Goal: Task Accomplishment & Management: Use online tool/utility

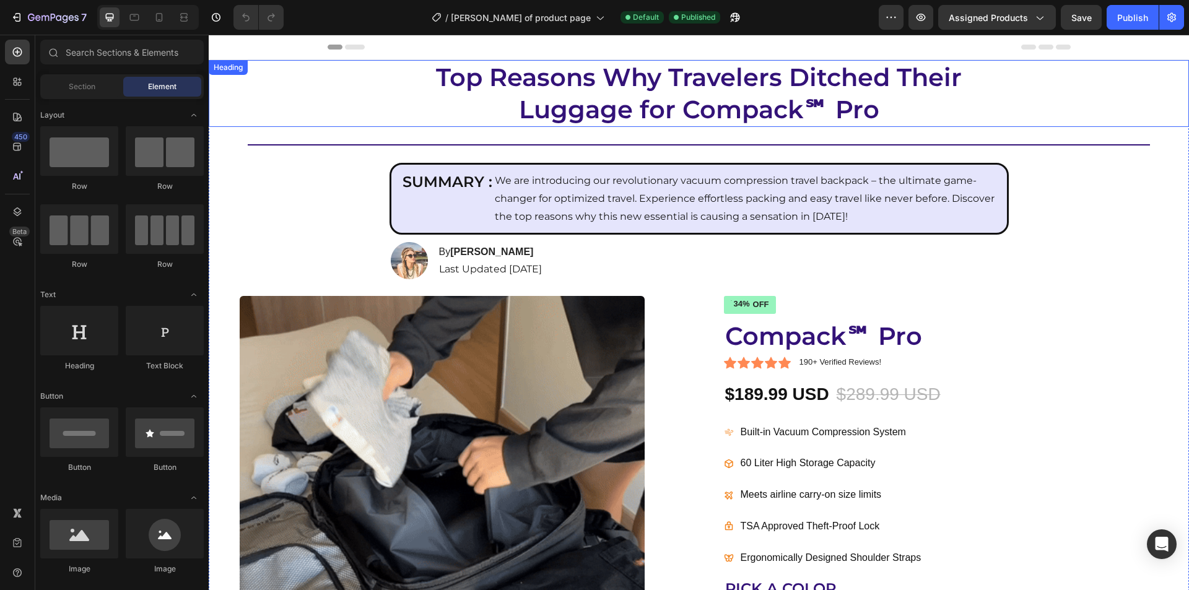
radio input "false"
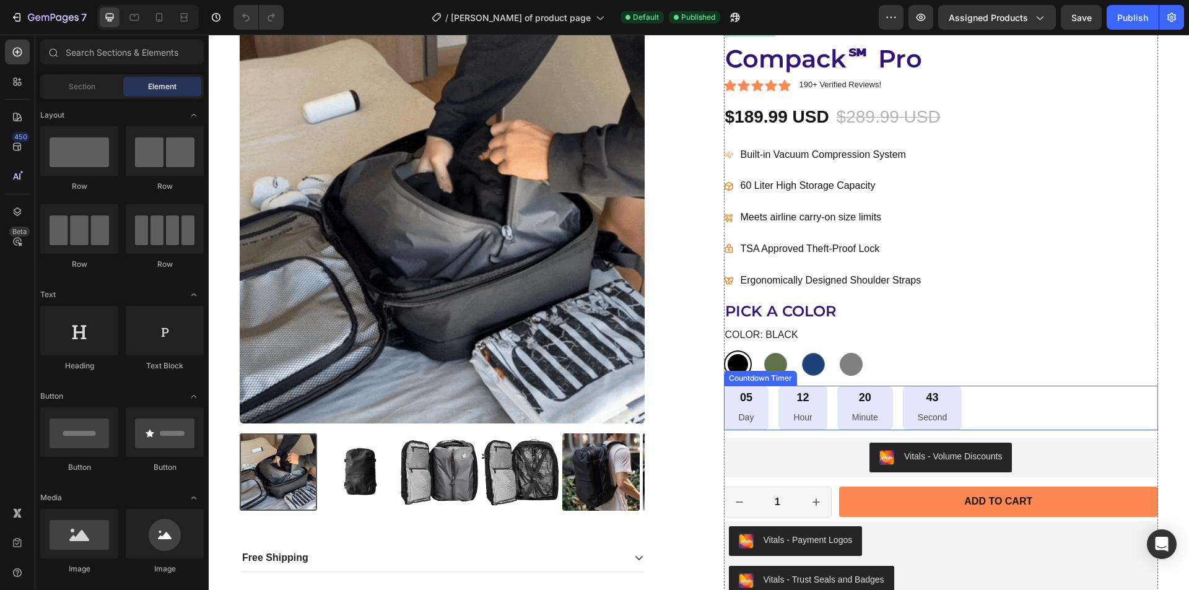
scroll to position [310, 0]
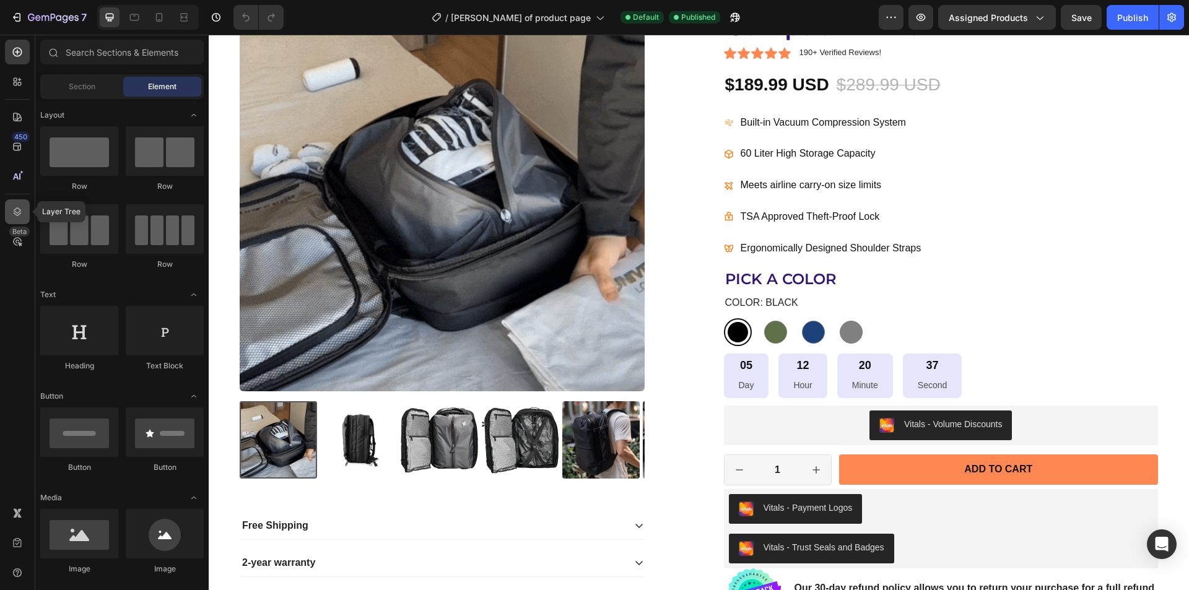
click at [15, 213] on icon at bounding box center [17, 212] width 12 height 12
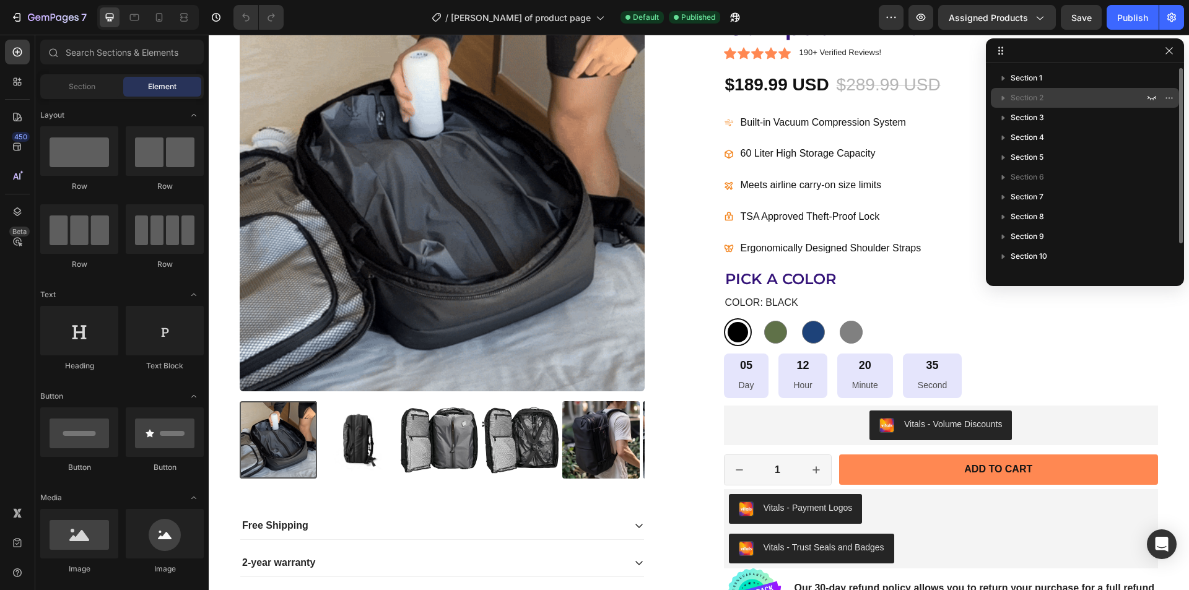
click at [1021, 95] on span "Section 2" at bounding box center [1027, 98] width 33 height 12
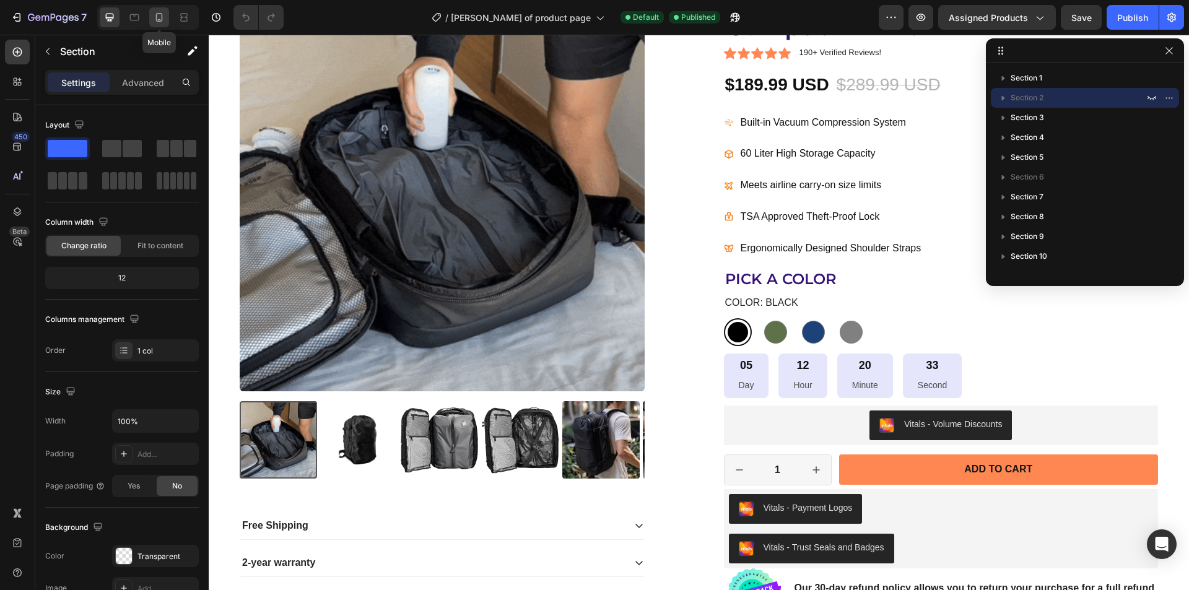
click at [154, 26] on div at bounding box center [159, 17] width 20 height 20
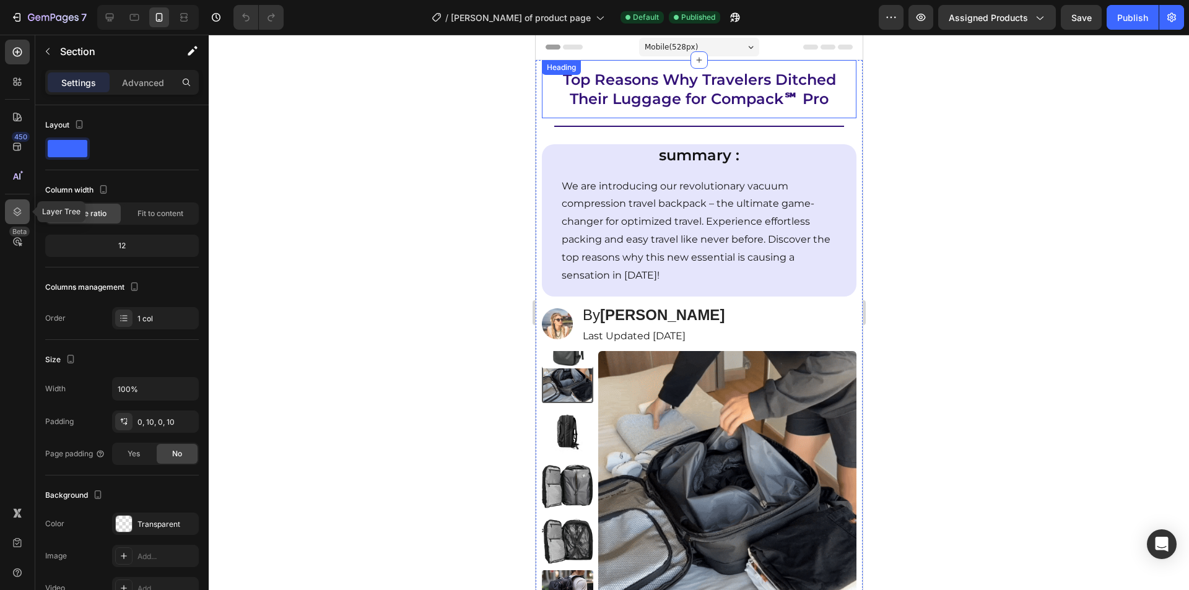
click at [13, 216] on icon at bounding box center [17, 212] width 12 height 12
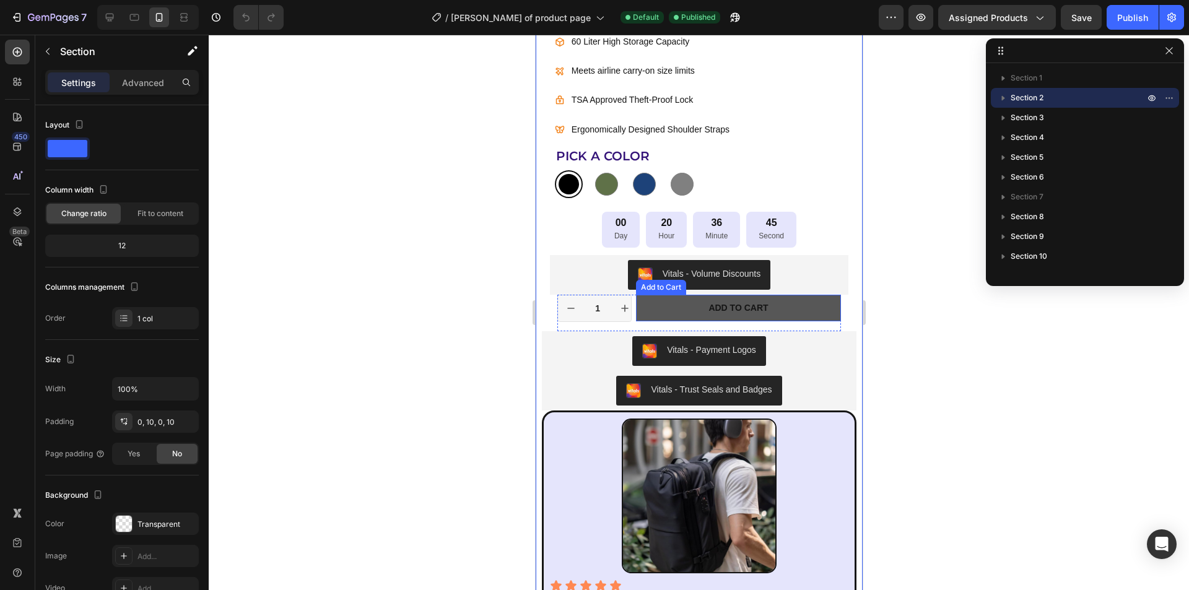
scroll to position [743, 0]
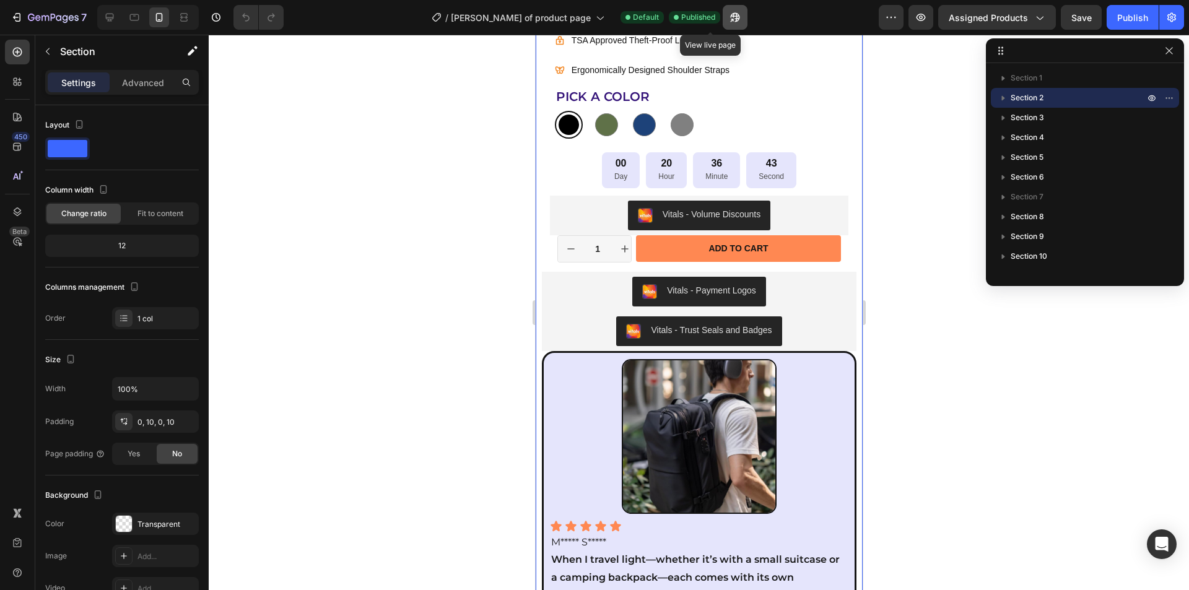
click at [730, 19] on icon "button" at bounding box center [731, 20] width 3 height 3
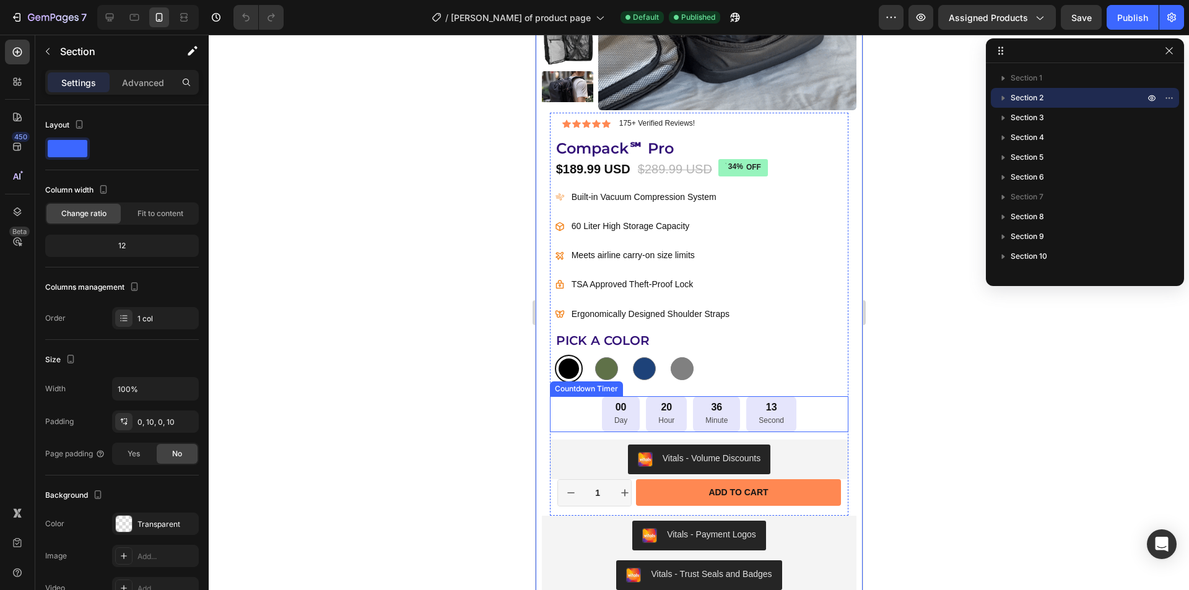
scroll to position [495, 0]
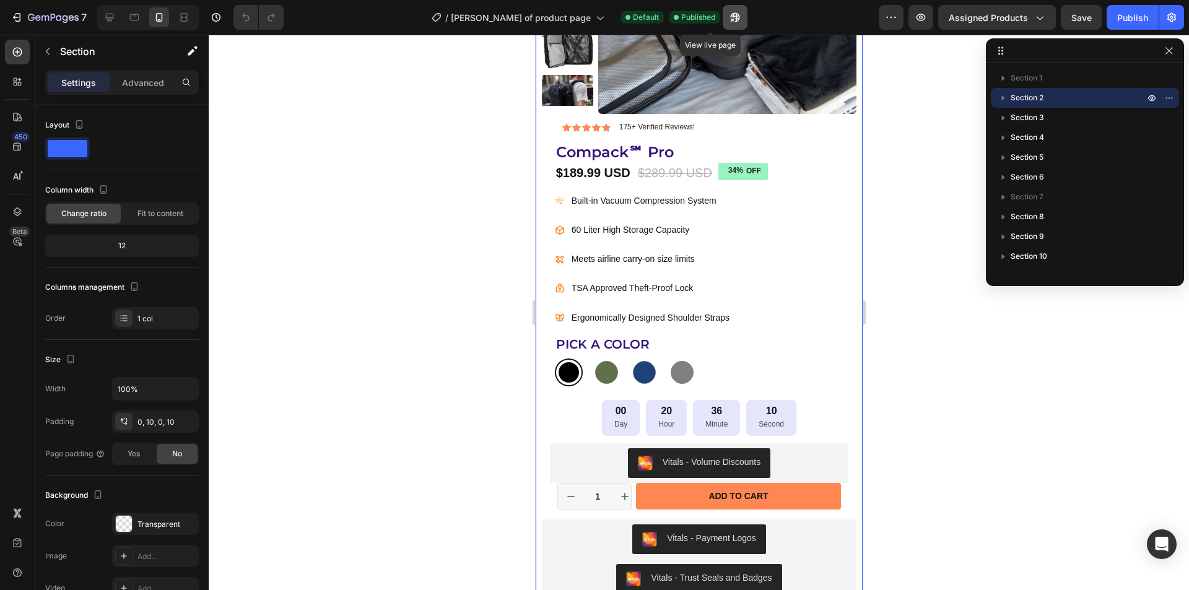
click at [729, 18] on icon "button" at bounding box center [735, 17] width 12 height 12
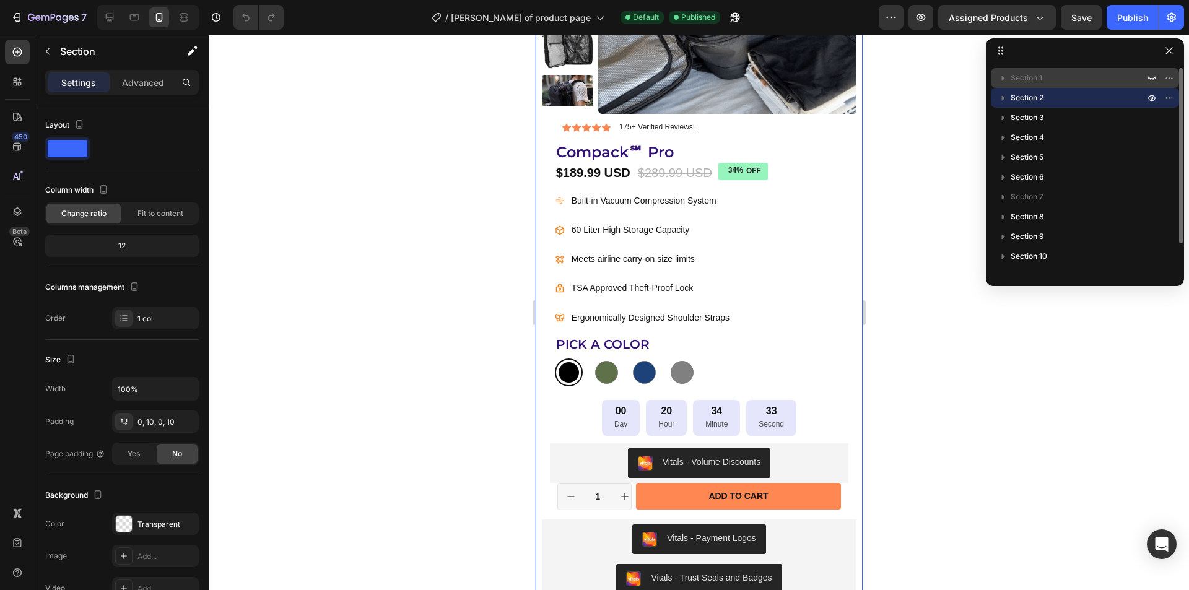
click at [1019, 80] on span "Section 1" at bounding box center [1027, 78] width 32 height 12
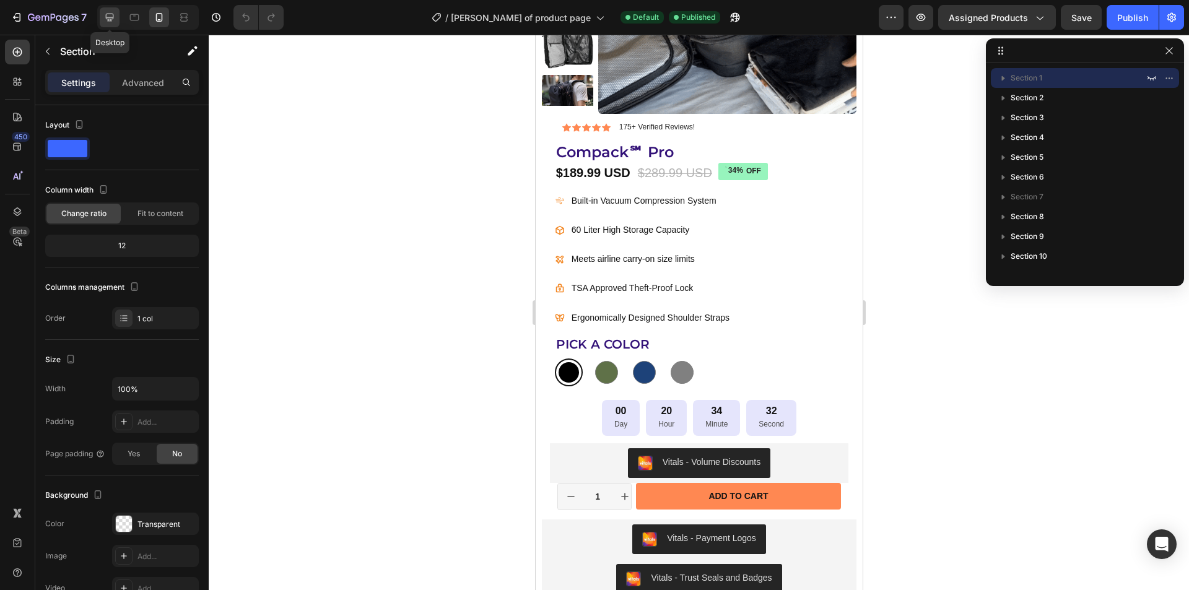
click at [107, 19] on icon at bounding box center [110, 18] width 8 height 8
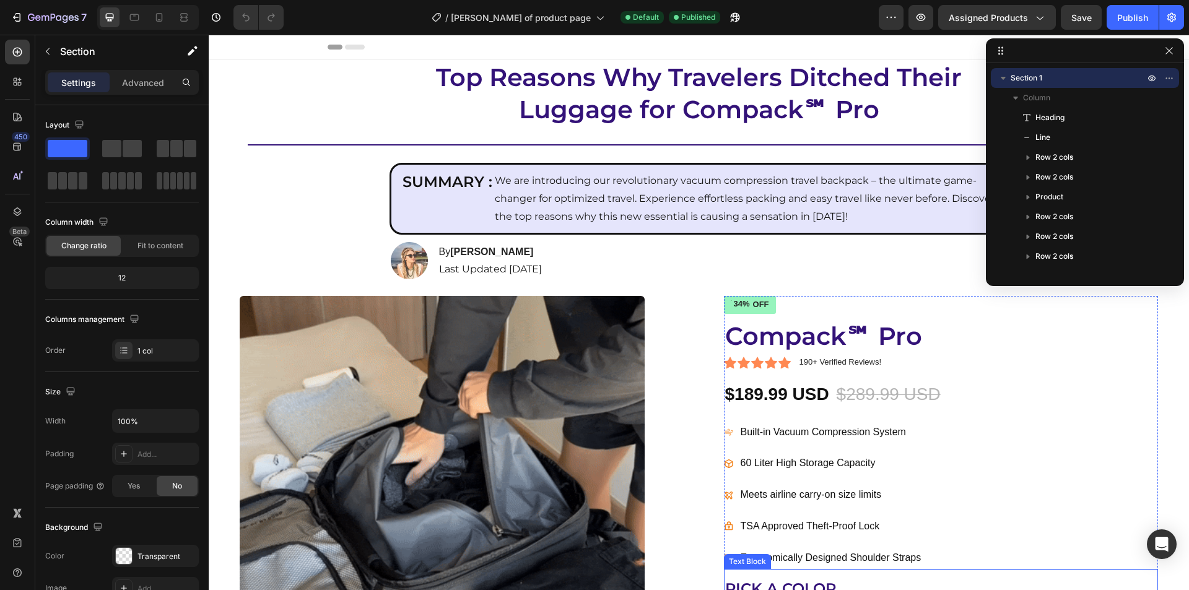
scroll to position [372, 0]
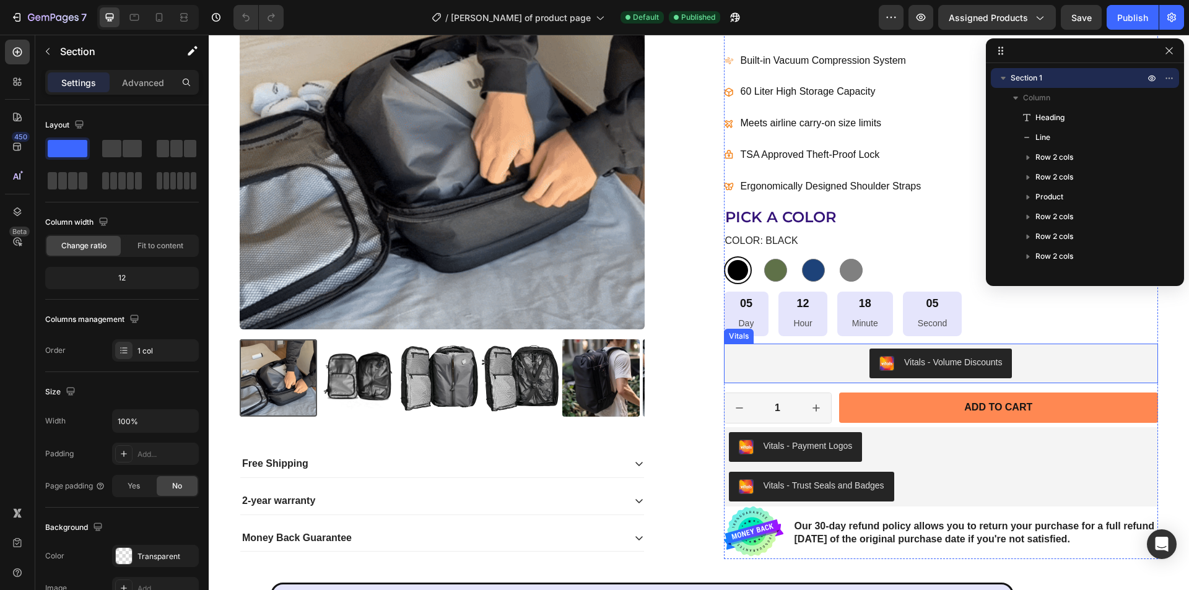
click at [809, 369] on div "Vitals - Volume Discounts" at bounding box center [941, 364] width 425 height 30
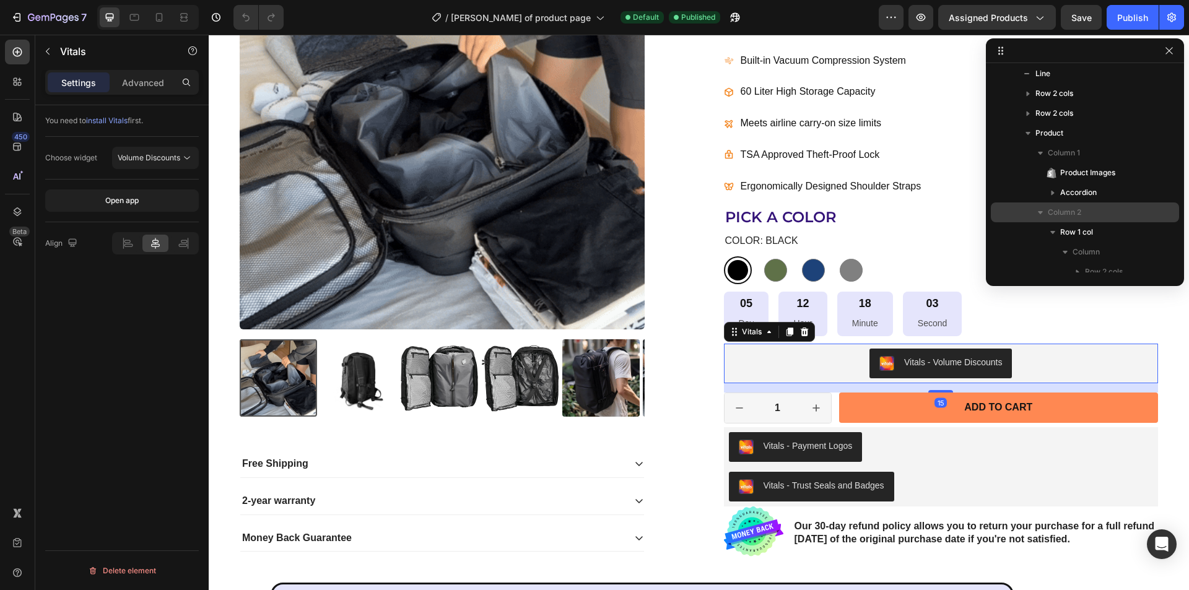
scroll to position [2, 0]
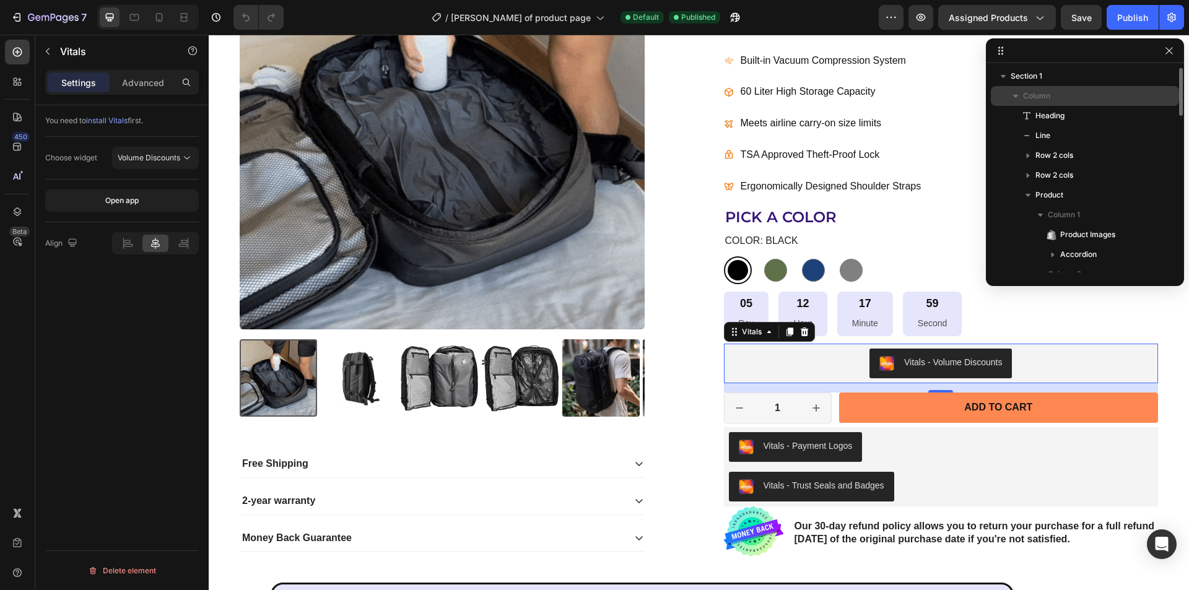
click at [1016, 97] on icon "button" at bounding box center [1015, 96] width 5 height 3
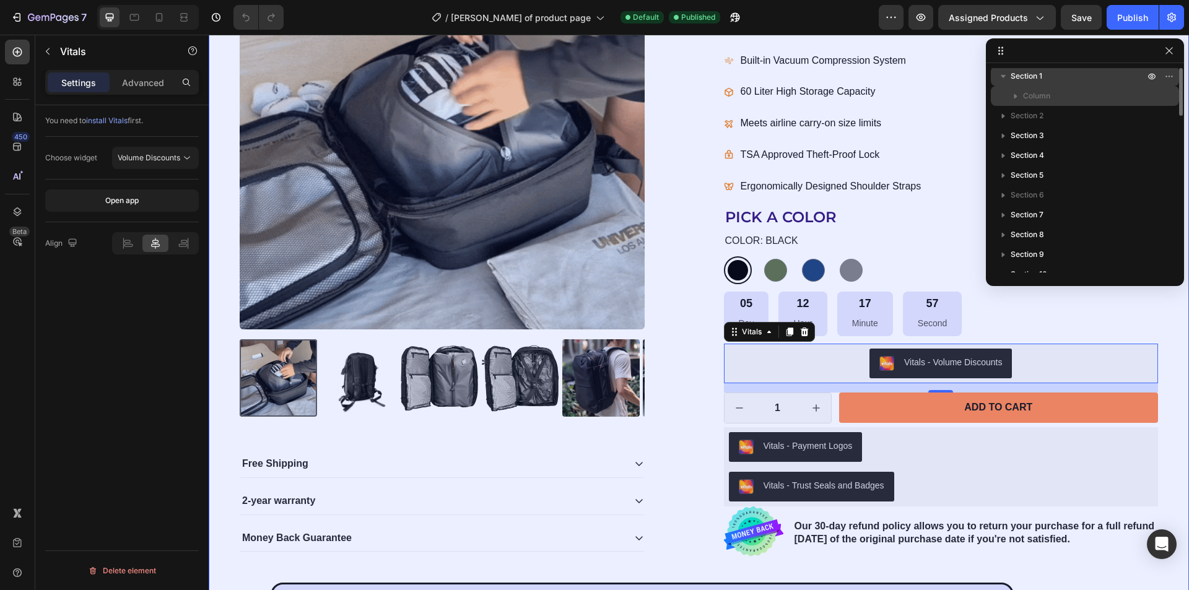
click at [1030, 72] on span "Section 1" at bounding box center [1027, 76] width 32 height 12
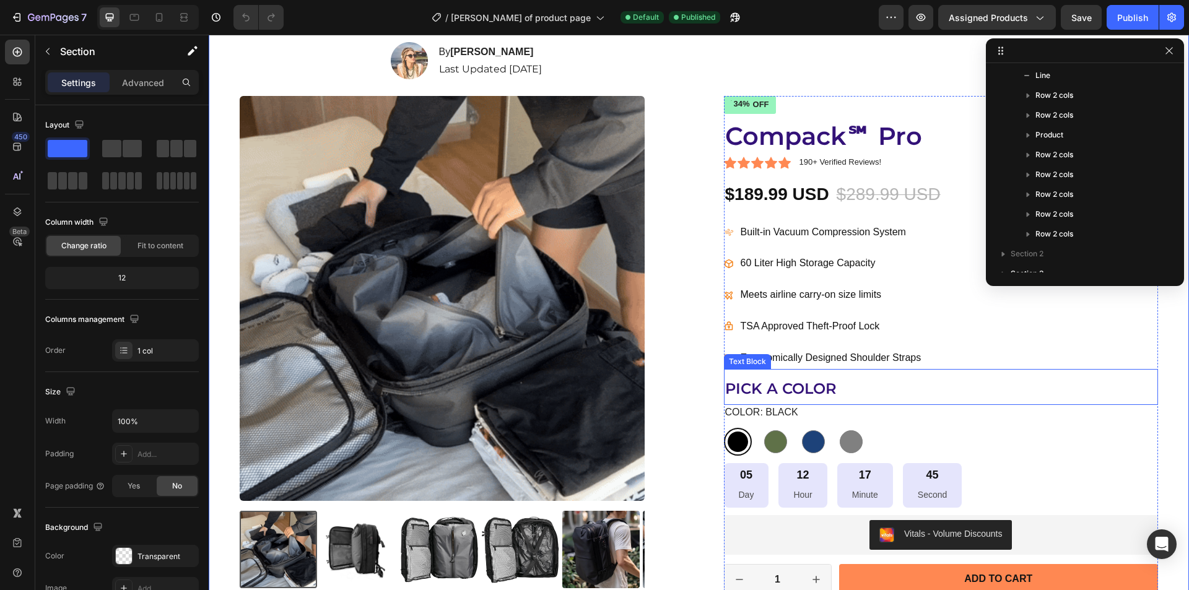
scroll to position [248, 0]
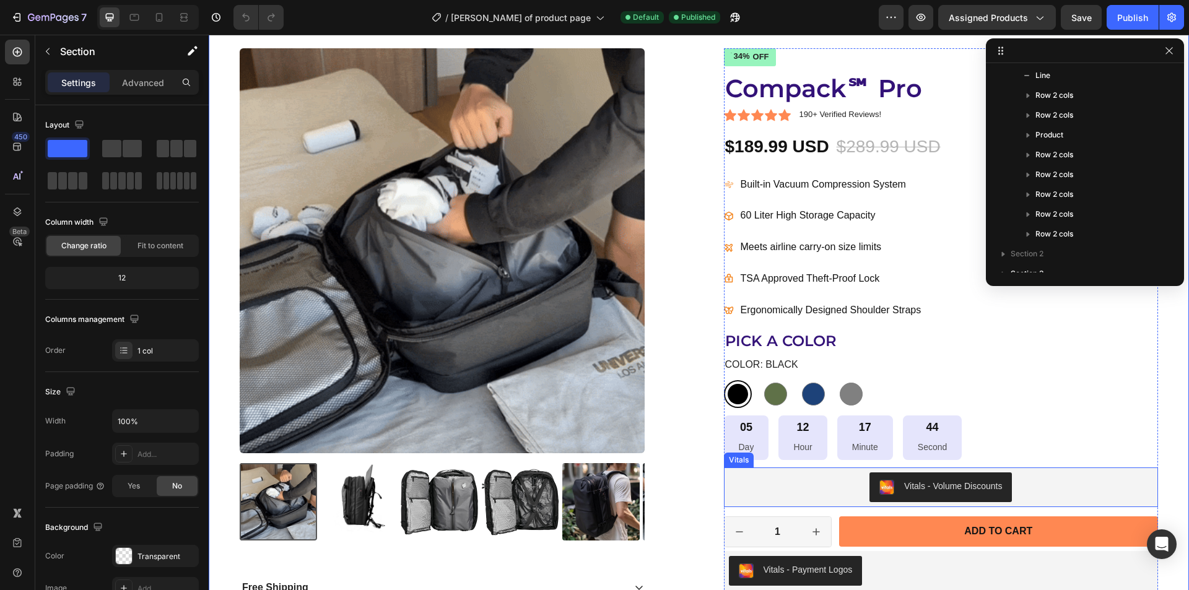
click at [785, 486] on div "Vitals - Volume Discounts" at bounding box center [941, 487] width 425 height 30
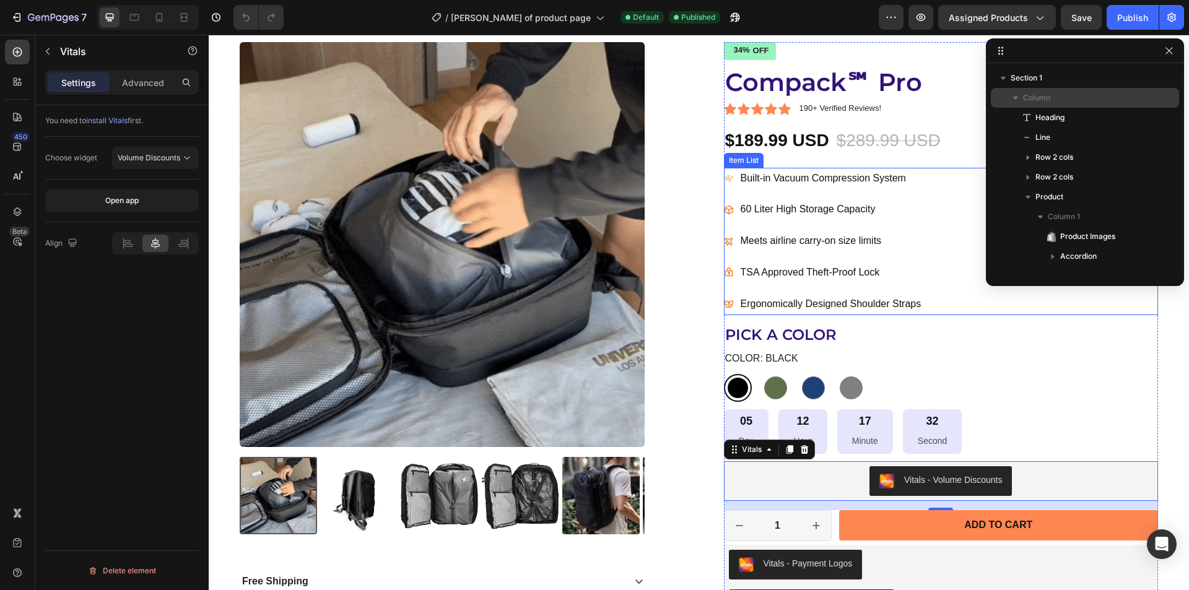
scroll to position [310, 0]
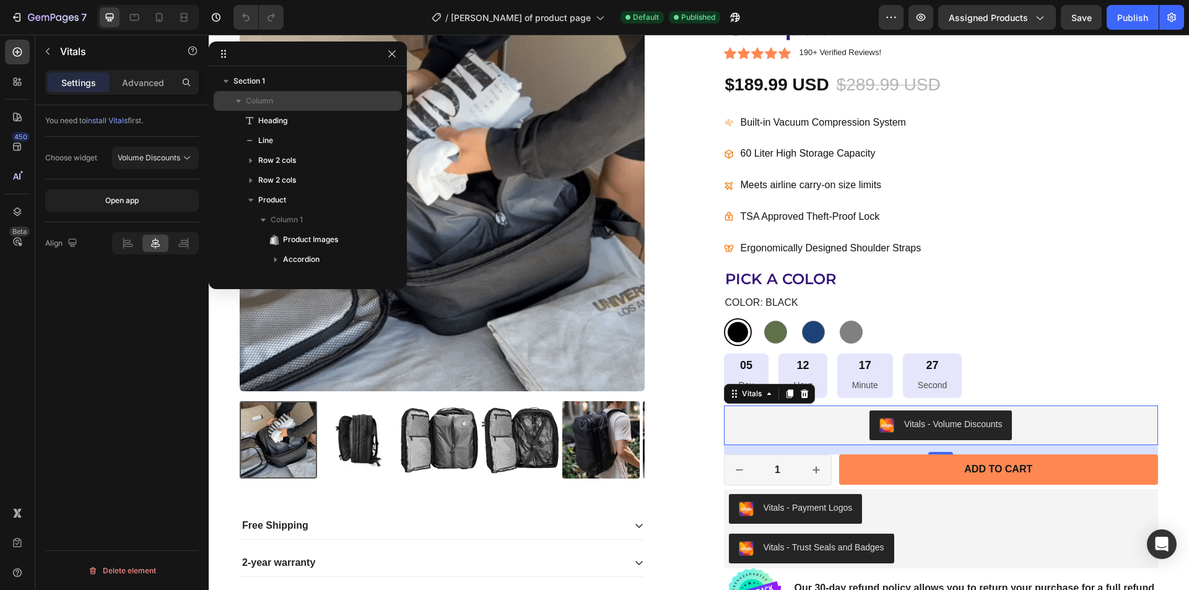
drag, startPoint x: 1051, startPoint y: 53, endPoint x: 261, endPoint y: 53, distance: 790.1
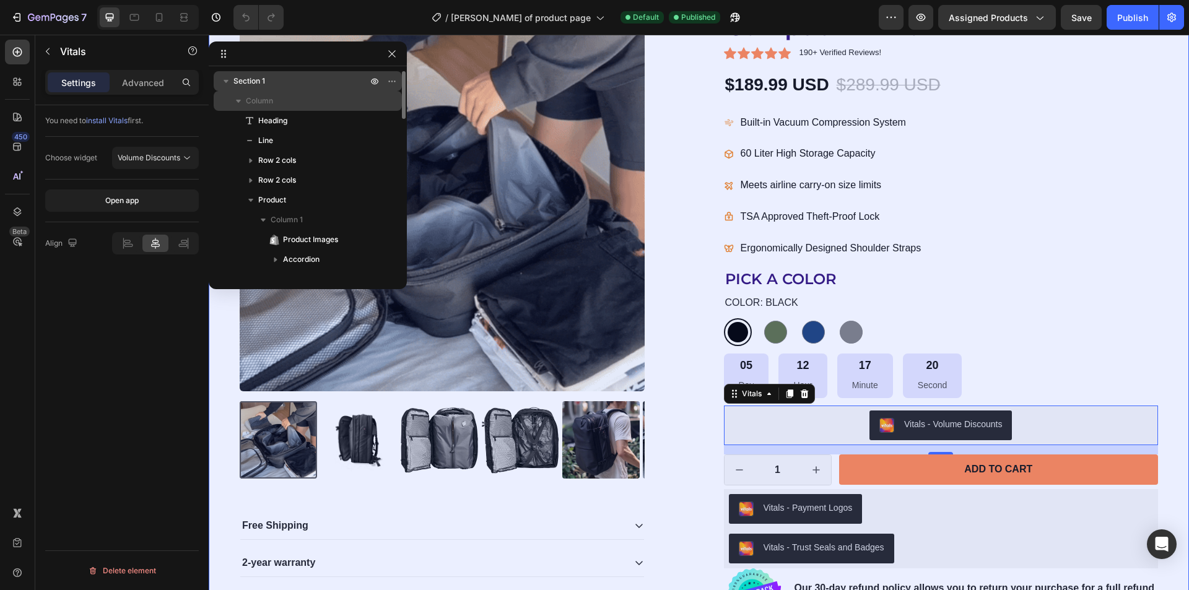
click at [277, 77] on p "Section 1" at bounding box center [301, 81] width 136 height 12
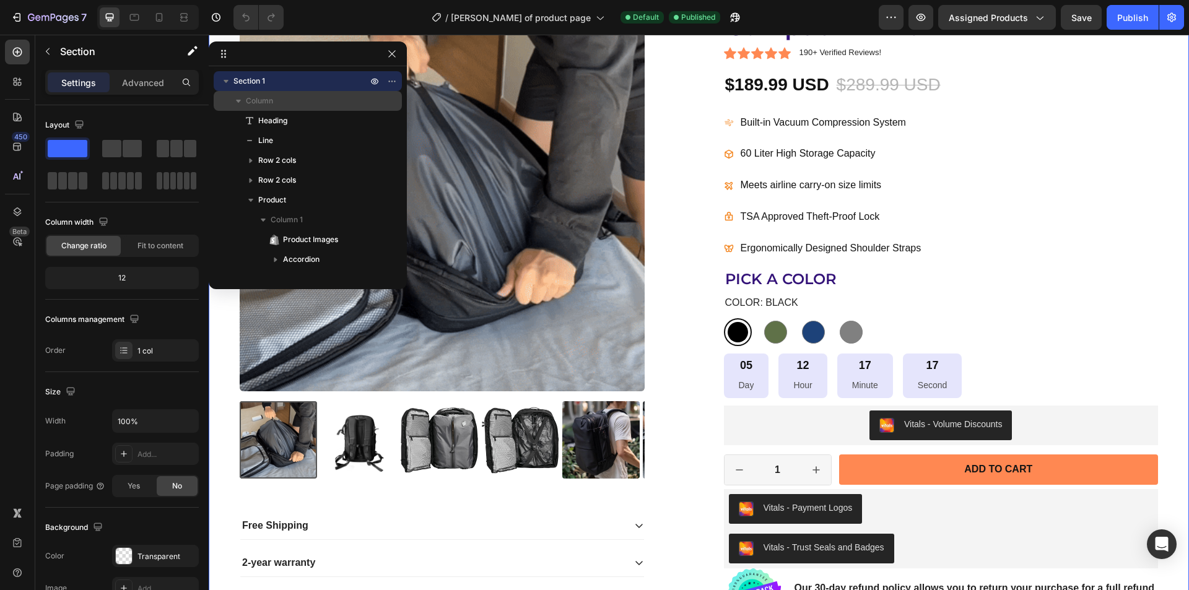
click at [238, 100] on icon "button" at bounding box center [238, 101] width 5 height 3
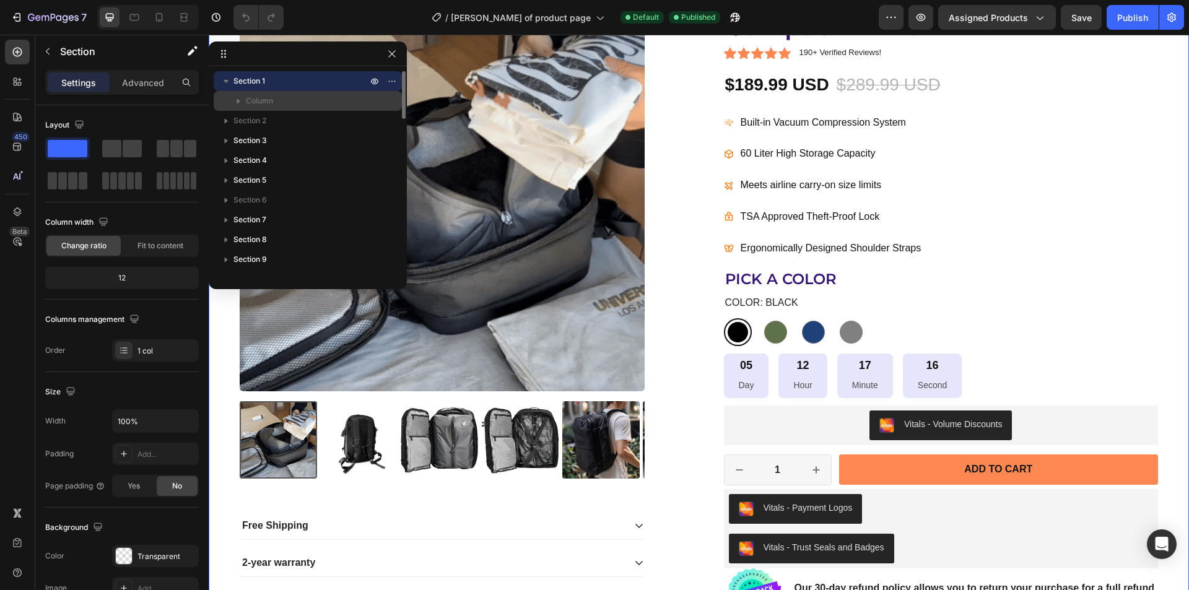
click at [227, 83] on icon "button" at bounding box center [226, 81] width 12 height 12
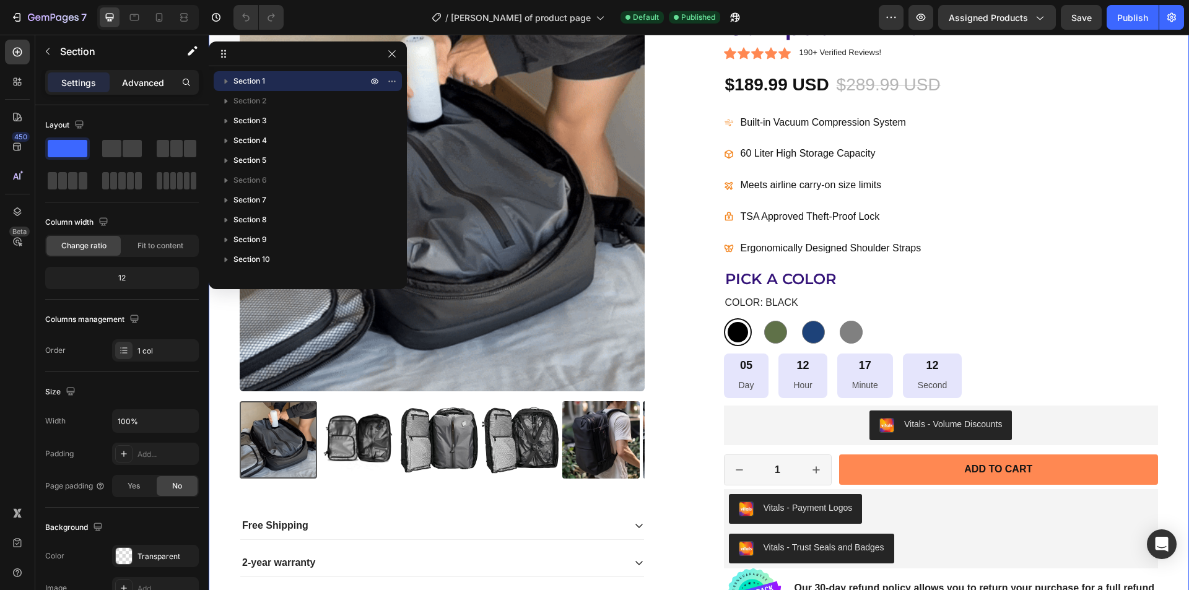
click at [123, 79] on p "Advanced" at bounding box center [143, 82] width 42 height 13
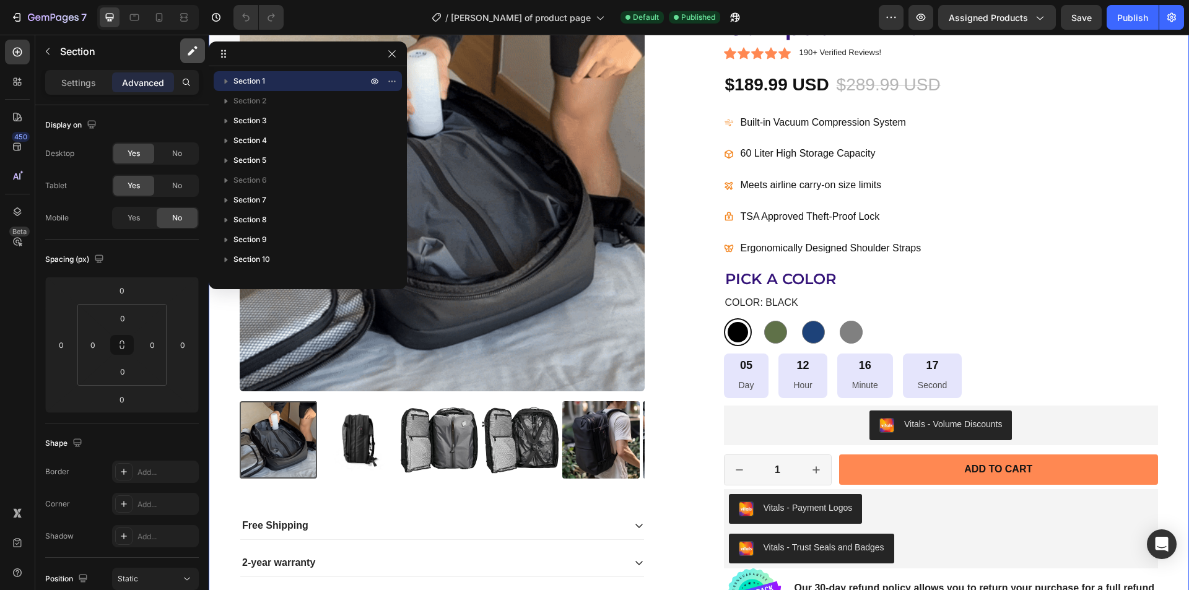
drag, startPoint x: 264, startPoint y: 102, endPoint x: 194, endPoint y: 62, distance: 80.4
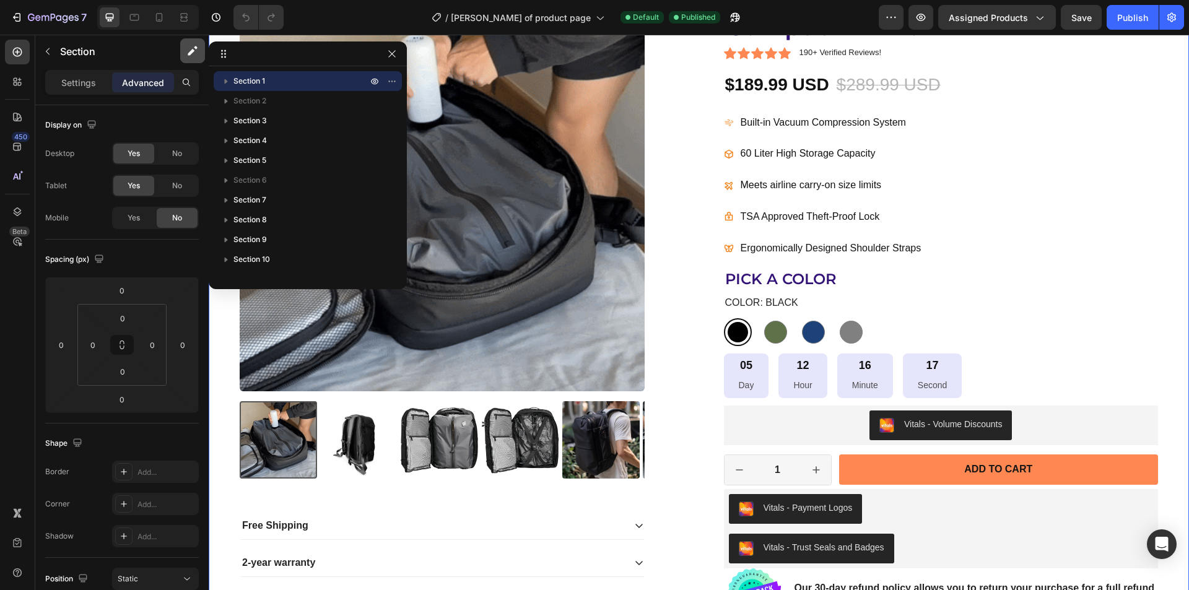
click at [264, 102] on span "Section 2" at bounding box center [249, 101] width 33 height 12
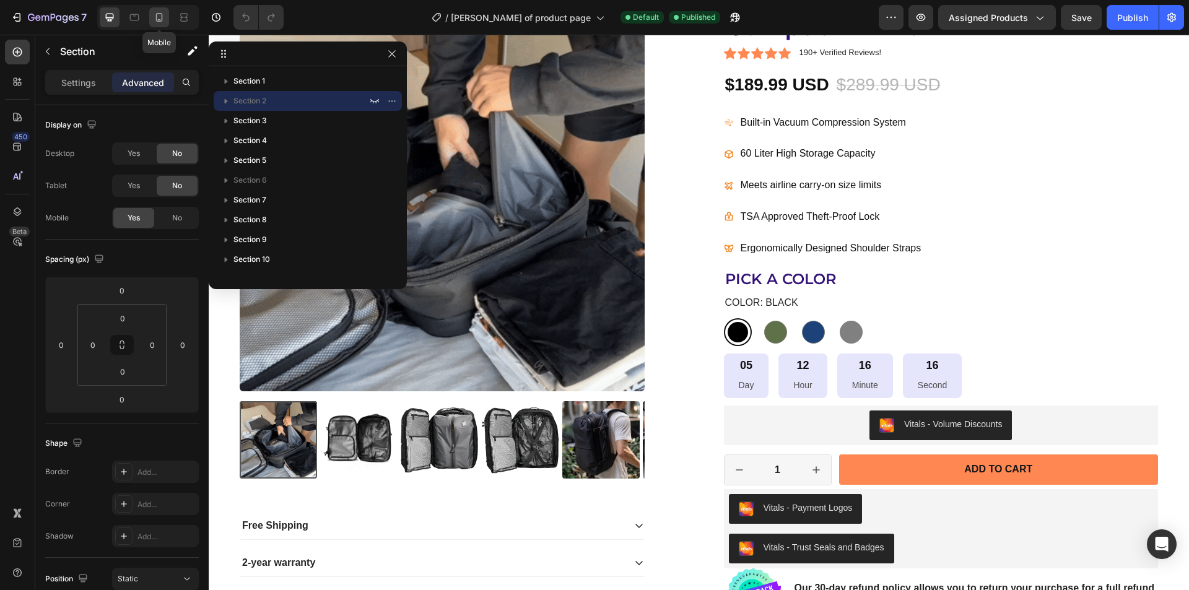
click at [163, 21] on icon at bounding box center [159, 17] width 12 height 12
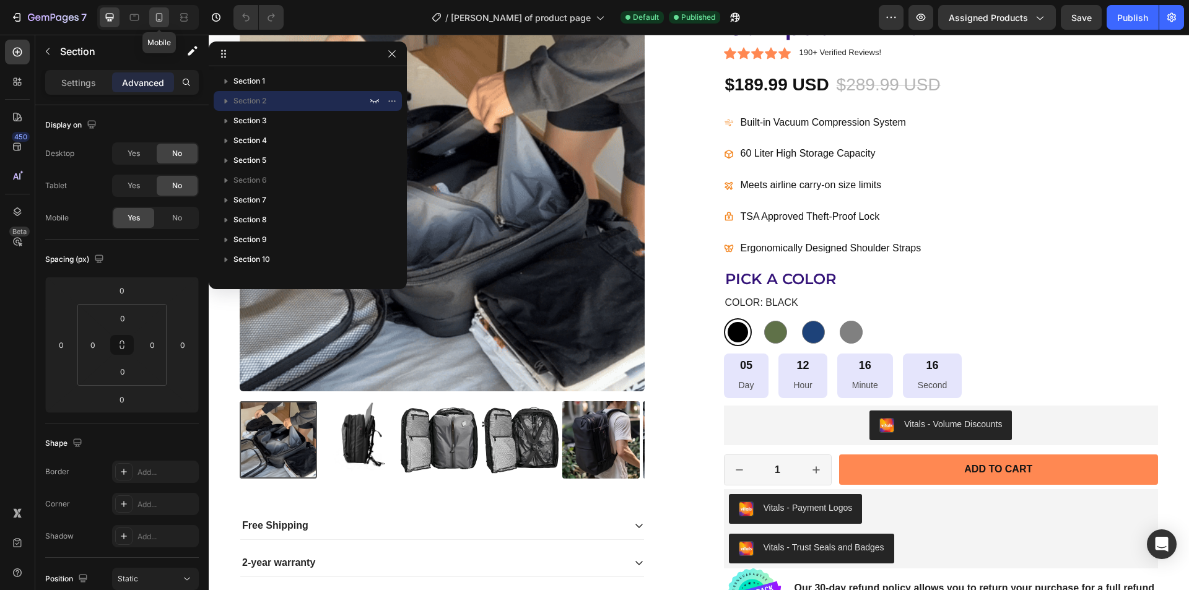
type input "10"
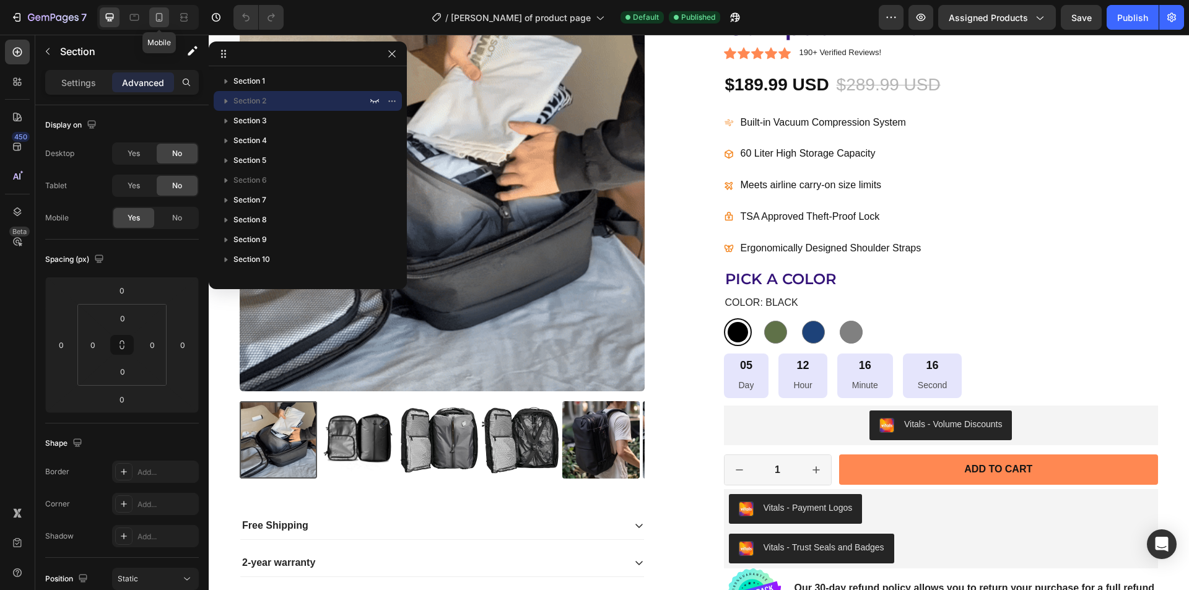
type input "10"
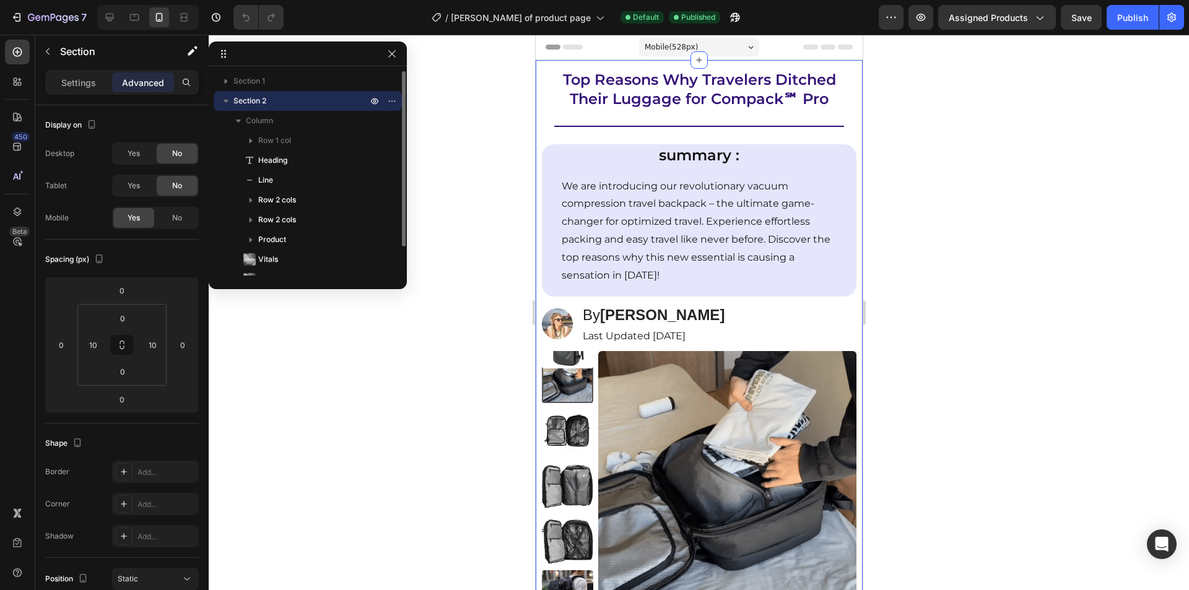
click at [241, 98] on span "Section 2" at bounding box center [249, 101] width 33 height 12
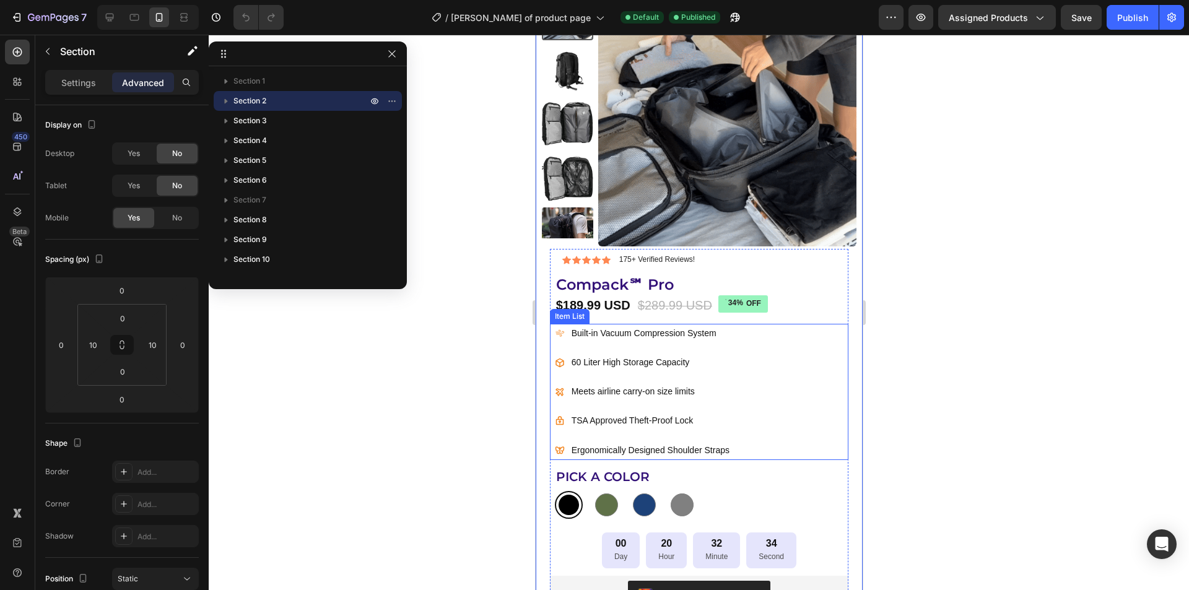
scroll to position [619, 0]
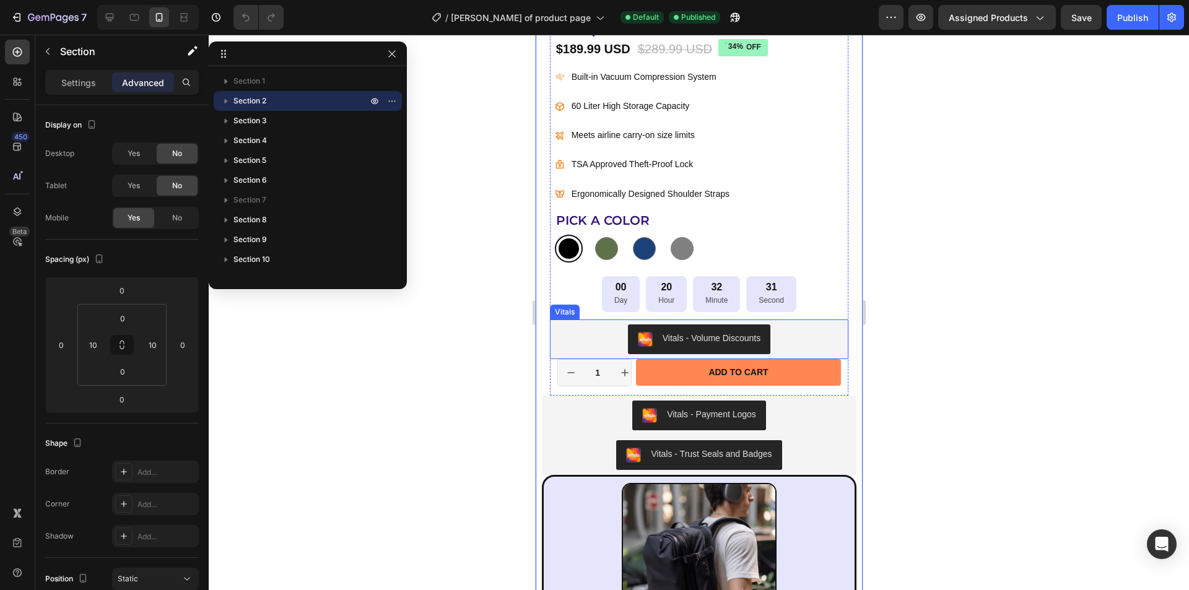
click at [588, 337] on div "Vitals - Volume Discounts" at bounding box center [698, 339] width 289 height 30
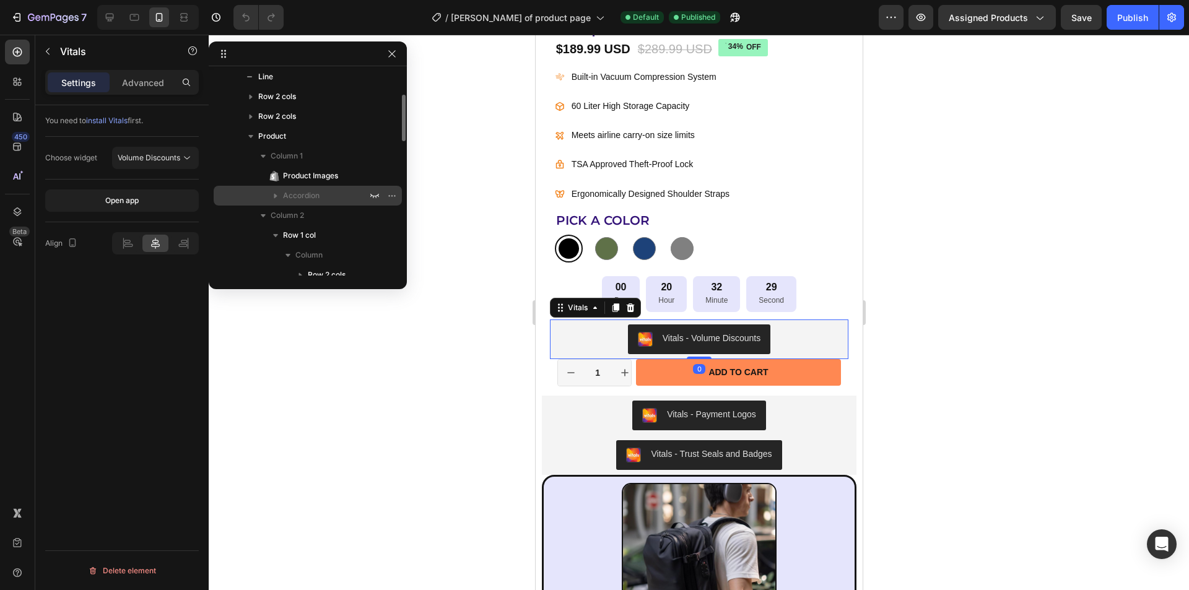
scroll to position [0, 0]
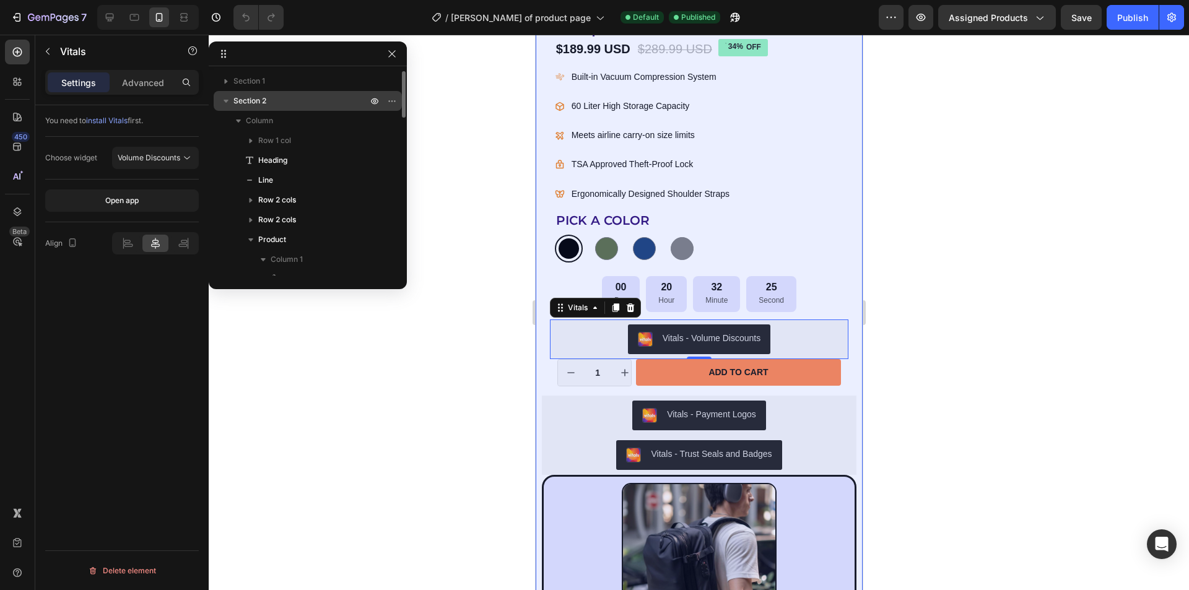
click at [265, 103] on span "Section 2" at bounding box center [249, 101] width 33 height 12
